Goal: Task Accomplishment & Management: Manage account settings

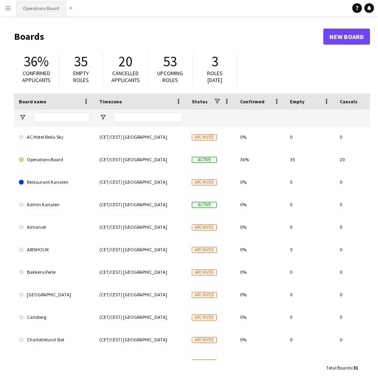
click at [46, 9] on button "Operations Board Close" at bounding box center [42, 8] width 50 height 16
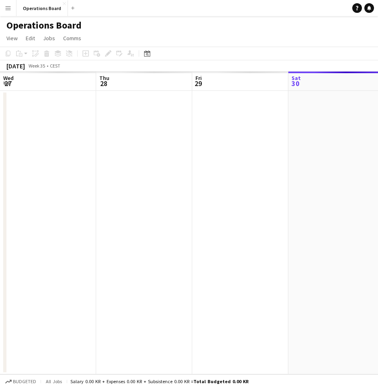
scroll to position [0, 192]
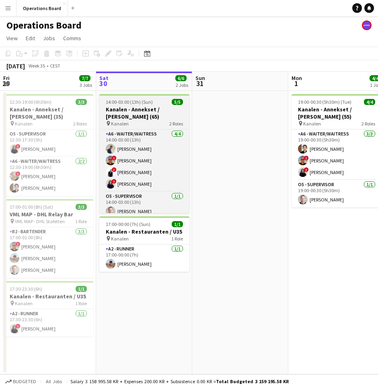
click at [138, 107] on h3 "Kanalen - Annekset / [PERSON_NAME] (65)" at bounding box center [144, 113] width 90 height 14
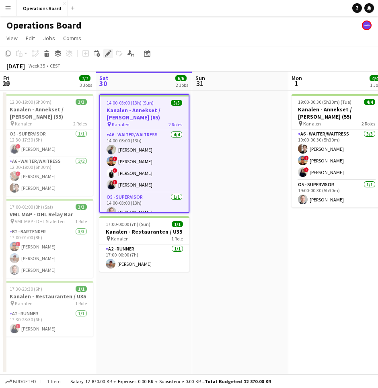
click at [105, 52] on icon "Edit" at bounding box center [108, 53] width 6 height 6
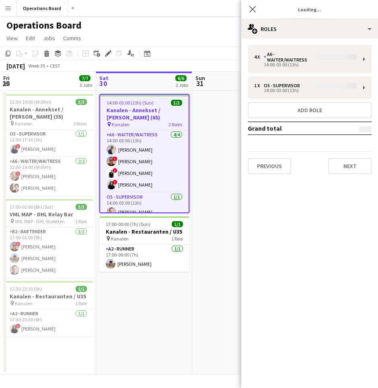
type input "**********"
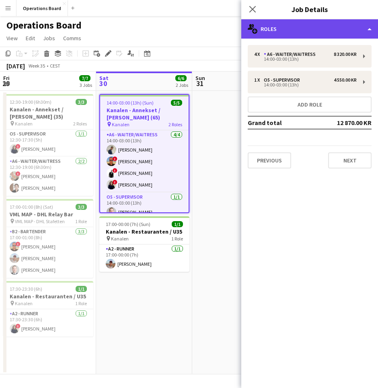
click at [327, 29] on div "multiple-users-add Roles" at bounding box center [310, 28] width 137 height 19
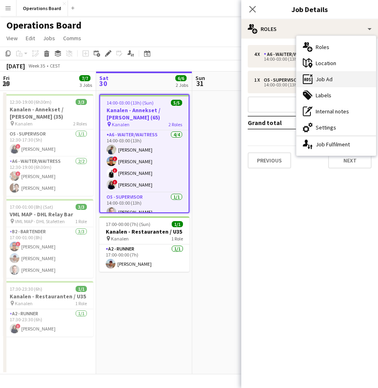
click at [341, 79] on div "ads-window Job Ad" at bounding box center [337, 79] width 80 height 16
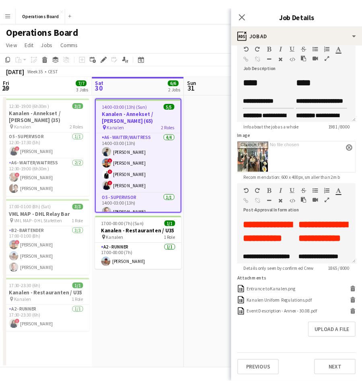
scroll to position [41, 0]
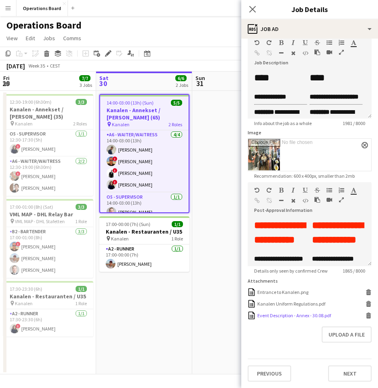
click at [300, 315] on div "Event Description - Annex - 30.08.pdf" at bounding box center [295, 316] width 74 height 6
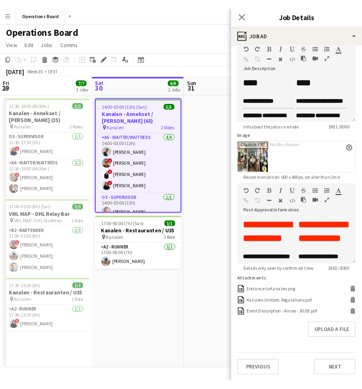
scroll to position [41, 0]
